Goal: Task Accomplishment & Management: Manage account settings

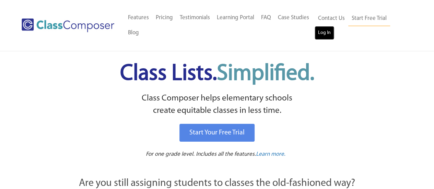
click at [323, 34] on link "Log In" at bounding box center [325, 33] width 20 height 14
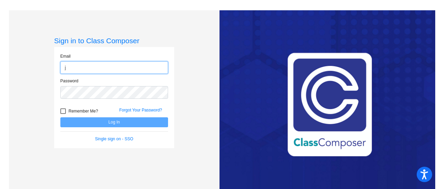
type input "[PERSON_NAME][EMAIL_ADDRESS][PERSON_NAME][DOMAIN_NAME]"
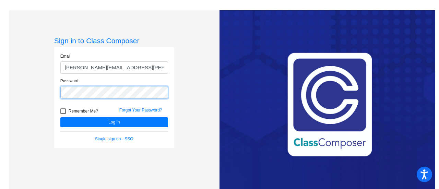
click at [60, 117] on button "Log In" at bounding box center [114, 122] width 108 height 10
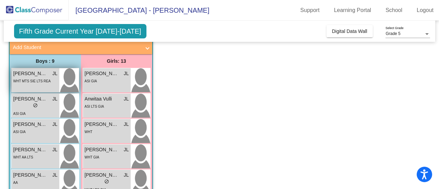
scroll to position [41, 0]
